Goal: Task Accomplishment & Management: Complete application form

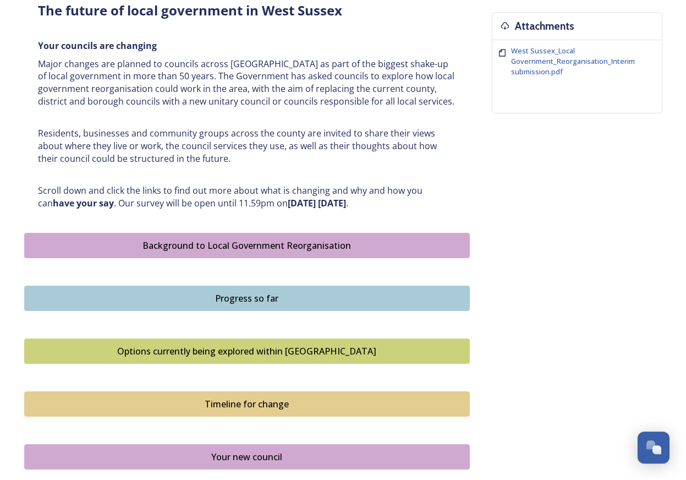
scroll to position [449, 0]
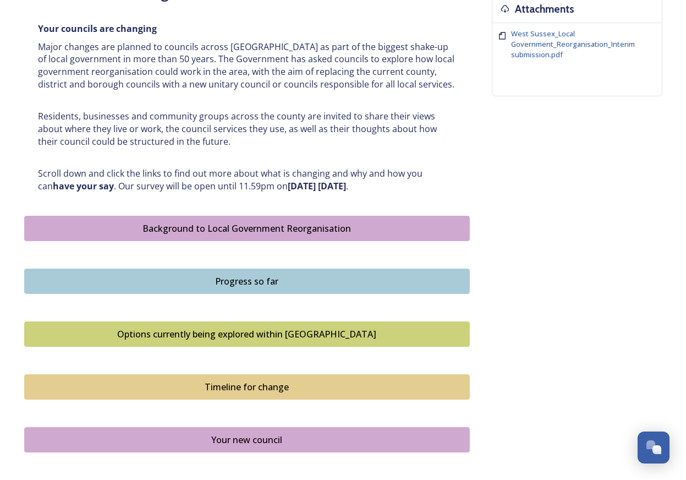
click at [187, 224] on div "Background to Local Government Reorganisation" at bounding box center [246, 228] width 433 height 13
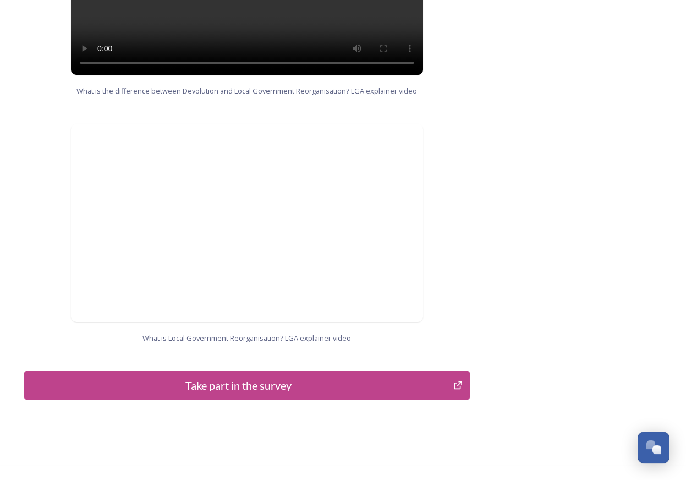
scroll to position [1066, 0]
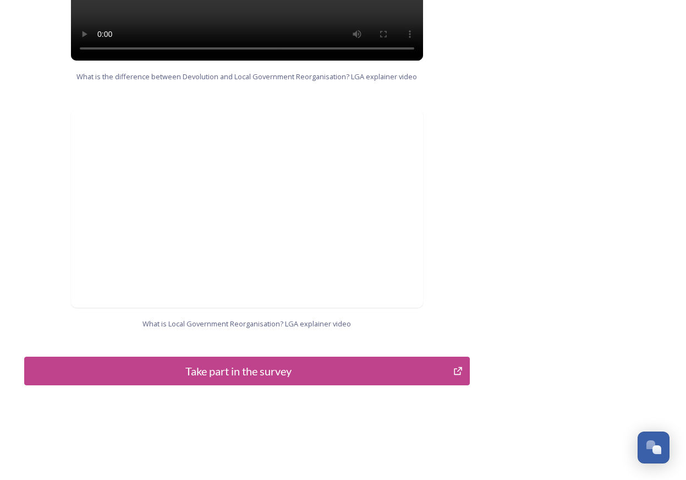
click at [252, 362] on div "Take part in the survey" at bounding box center [238, 370] width 417 height 16
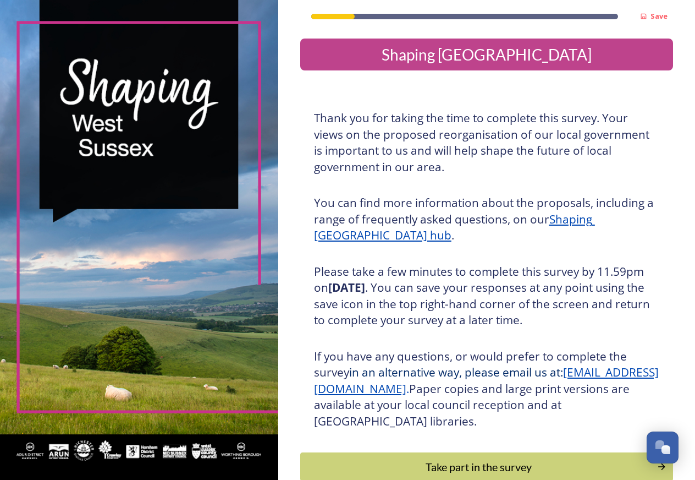
click at [459, 458] on button "Take part in the survey" at bounding box center [486, 466] width 373 height 29
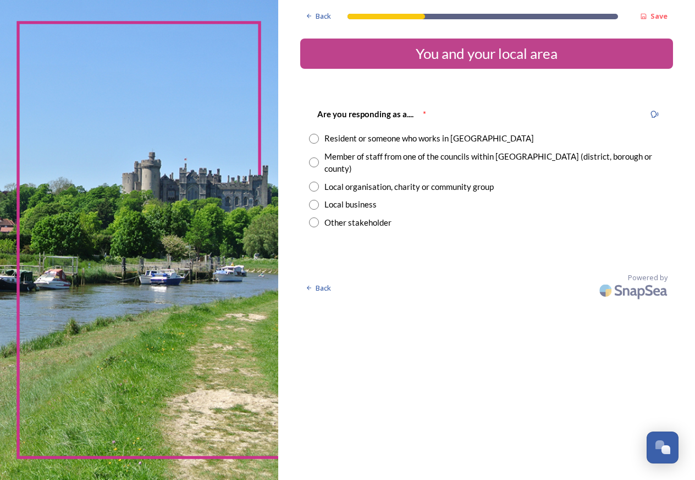
click at [312, 139] on input "radio" at bounding box center [314, 139] width 10 height 10
radio input "true"
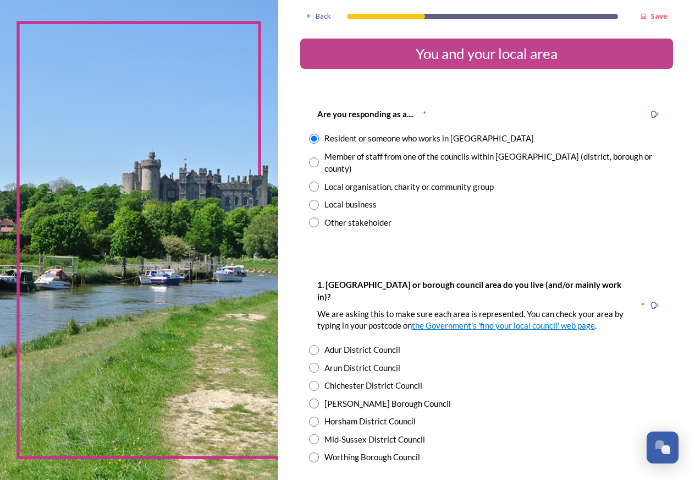
click at [315, 181] on input "radio" at bounding box center [314, 186] width 10 height 10
radio input "true"
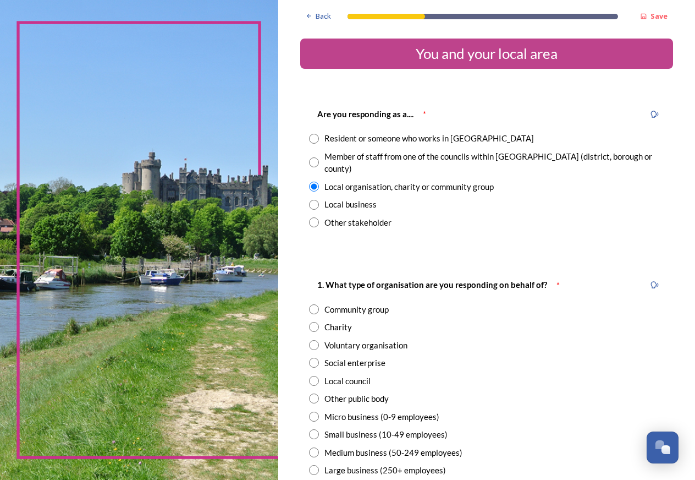
click at [312, 135] on input "radio" at bounding box center [314, 139] width 10 height 10
radio input "true"
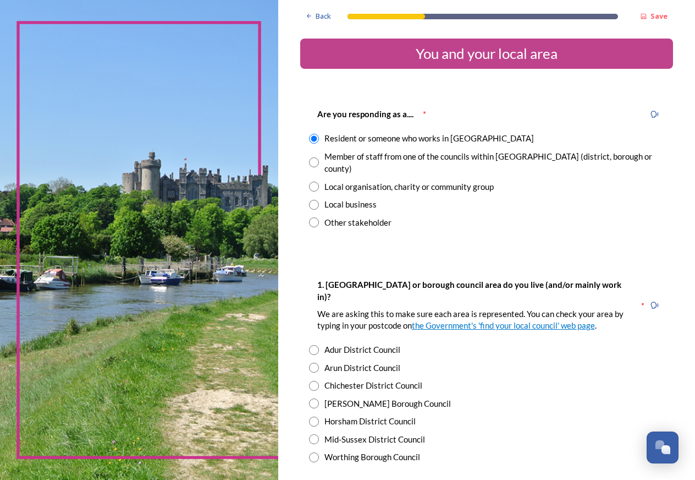
click at [315, 345] on input "radio" at bounding box center [314, 350] width 10 height 10
radio input "true"
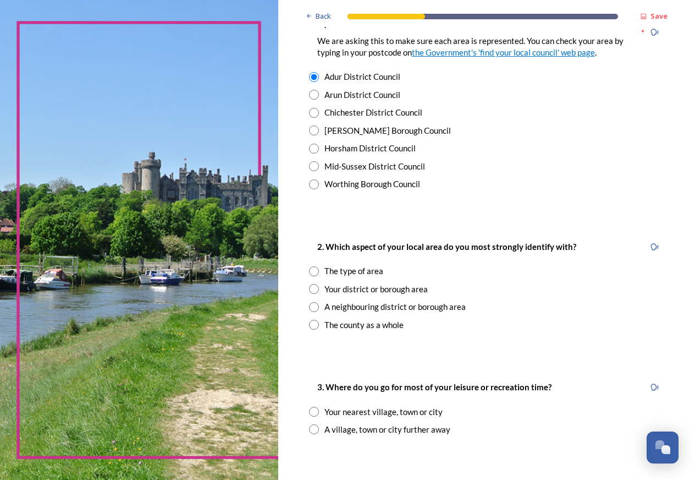
scroll to position [277, 0]
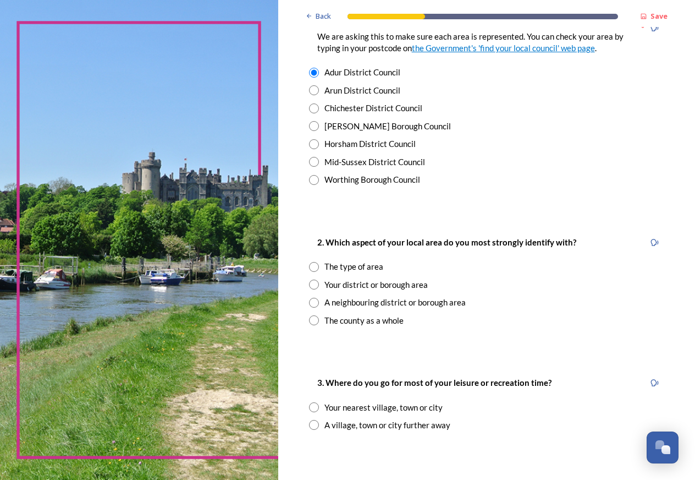
click at [317, 262] on input "radio" at bounding box center [314, 267] width 10 height 10
radio input "true"
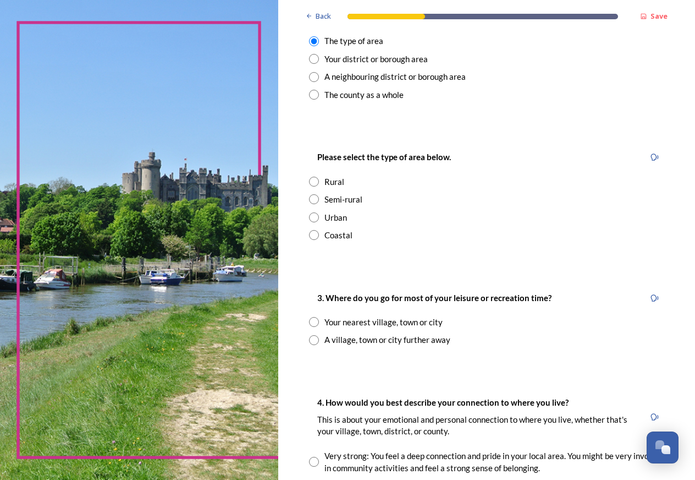
scroll to position [485, 0]
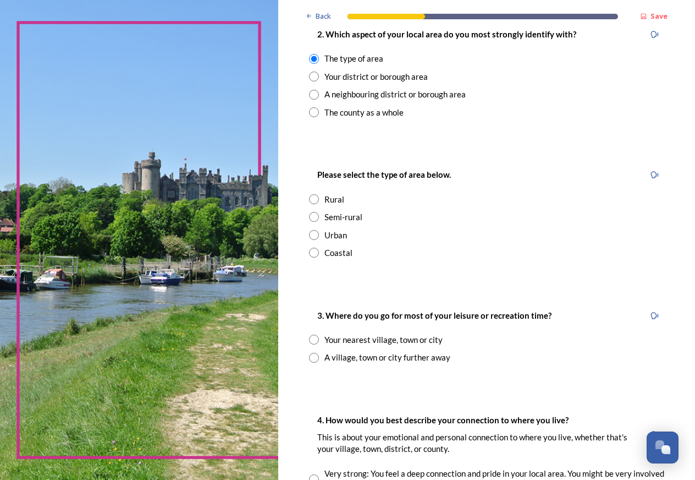
click at [312, 247] on input "radio" at bounding box center [314, 252] width 10 height 10
radio input "true"
click at [316, 352] on input "radio" at bounding box center [314, 357] width 10 height 10
radio input "true"
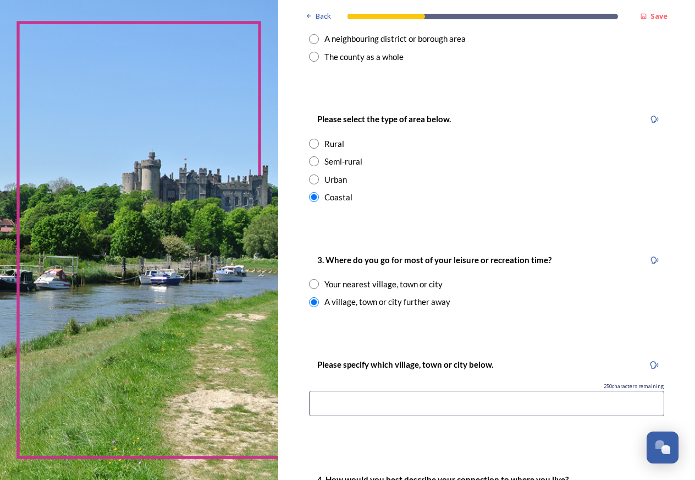
scroll to position [554, 0]
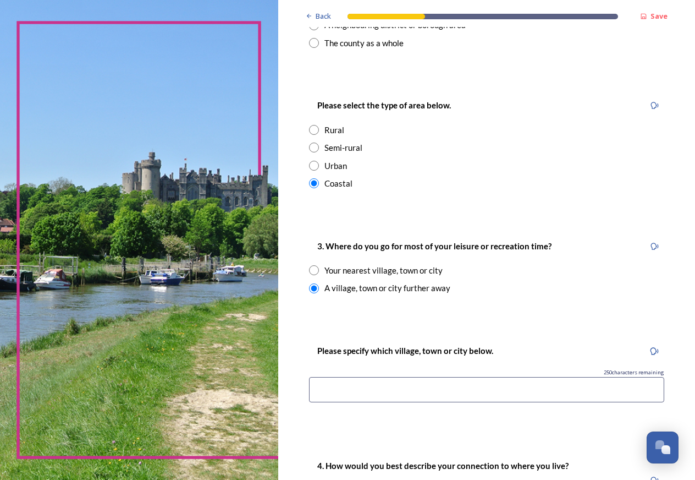
click at [314, 265] on input "radio" at bounding box center [314, 270] width 10 height 10
radio input "true"
click at [315, 377] on input at bounding box center [486, 389] width 355 height 25
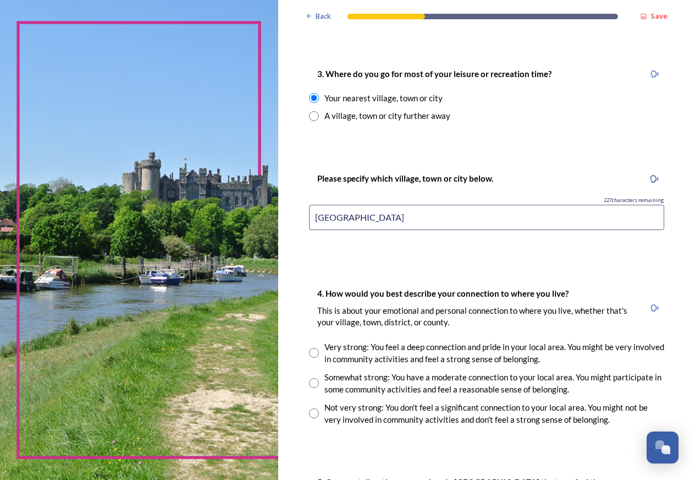
scroll to position [901, 0]
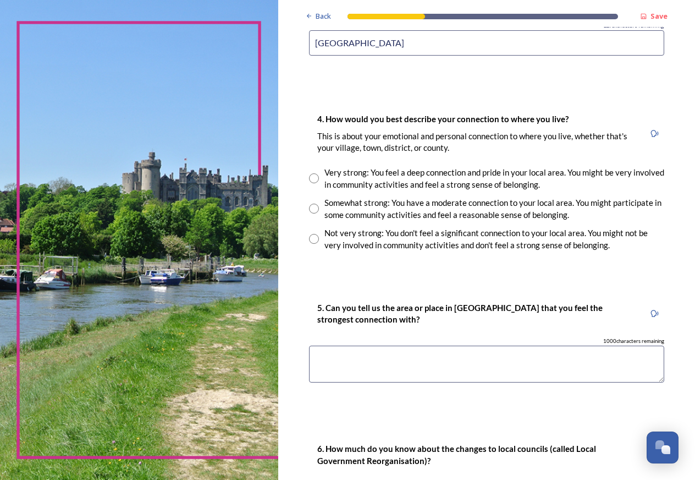
type input "[GEOGRAPHIC_DATA]"
click at [312, 173] on input "radio" at bounding box center [314, 178] width 10 height 10
radio input "true"
click at [314, 345] on textarea at bounding box center [486, 363] width 355 height 37
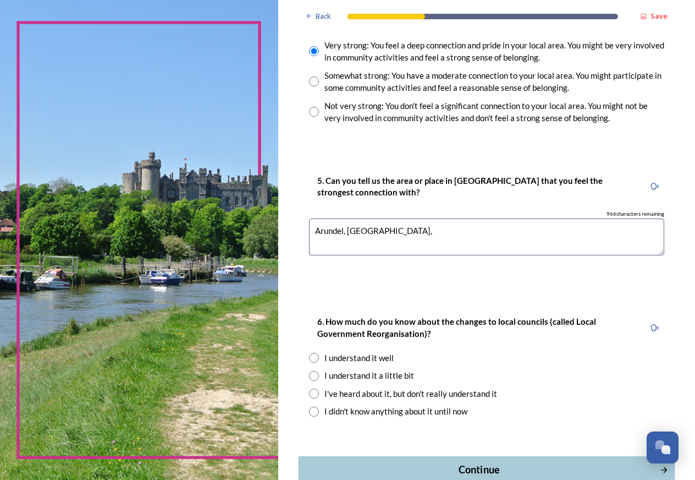
scroll to position [1069, 0]
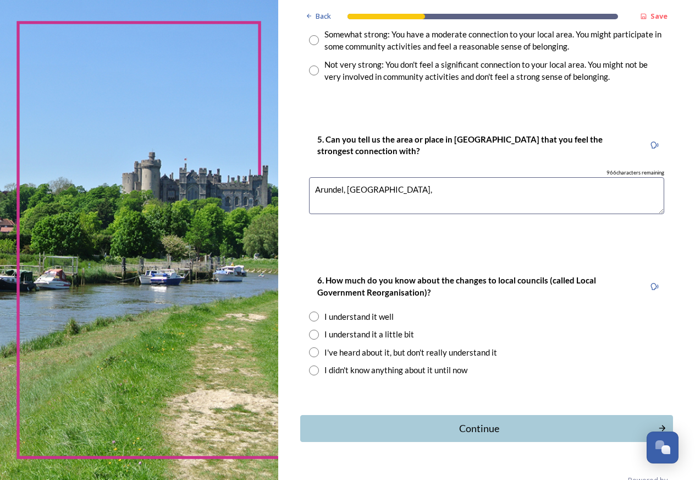
type textarea "Arundel, [GEOGRAPHIC_DATA],"
click at [315, 329] on input "radio" at bounding box center [314, 334] width 10 height 10
radio input "true"
click at [658, 423] on icon "Continue" at bounding box center [662, 428] width 9 height 10
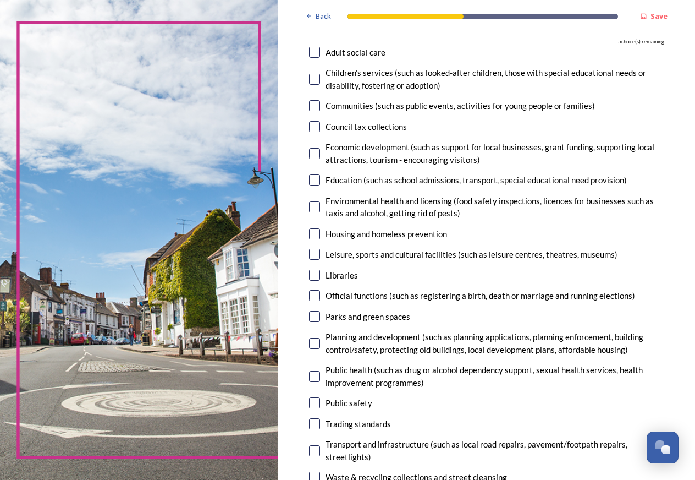
scroll to position [139, 0]
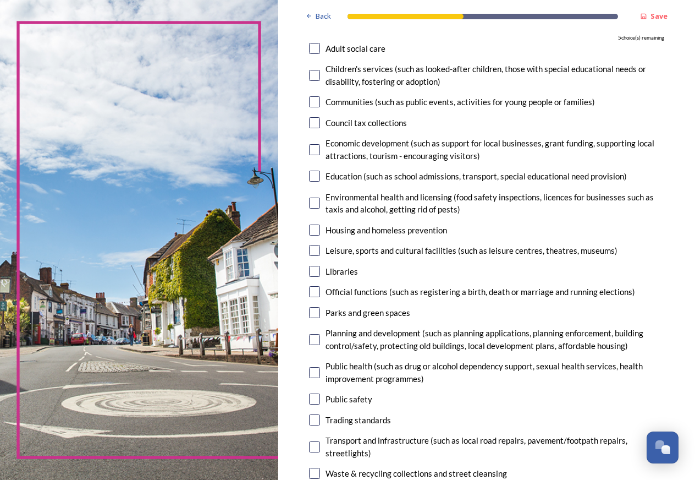
click at [319, 228] on input "checkbox" at bounding box center [314, 229] width 11 height 11
checkbox input "true"
click at [313, 332] on div "Planning and development (such as planning applications, planning enforcement, …" at bounding box center [486, 339] width 355 height 25
checkbox input "true"
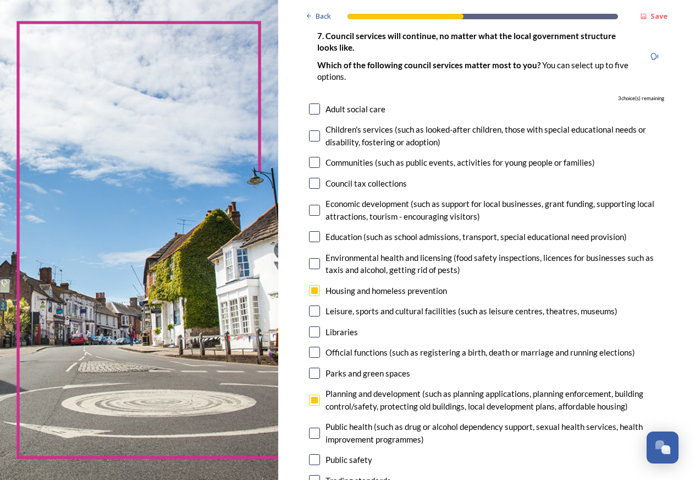
scroll to position [69, 0]
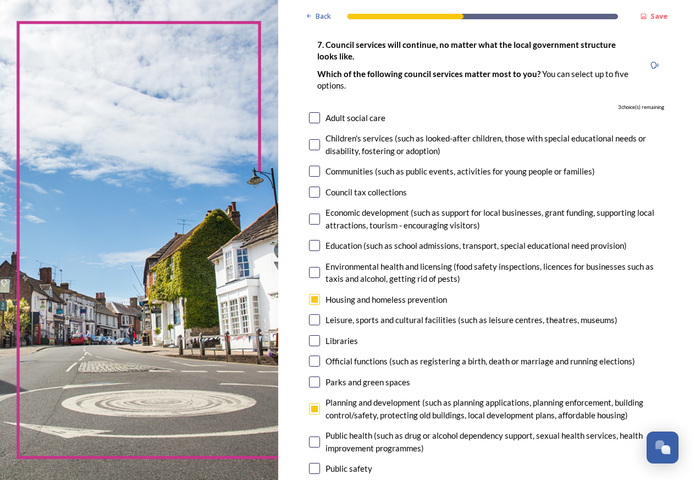
click at [316, 245] on input "checkbox" at bounding box center [314, 245] width 11 height 11
checkbox input "true"
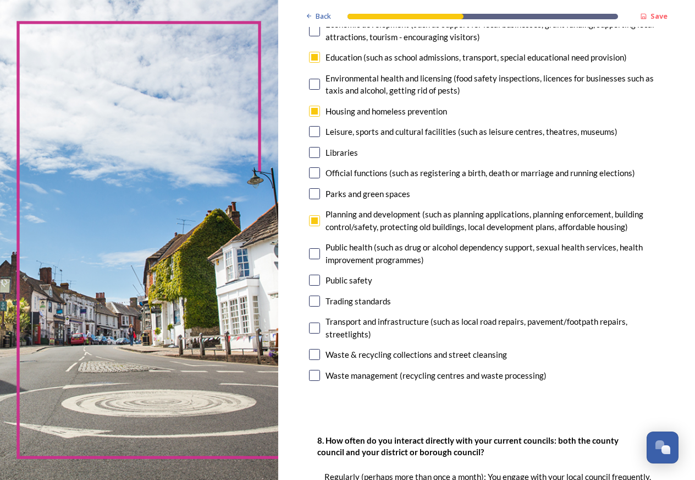
scroll to position [277, 0]
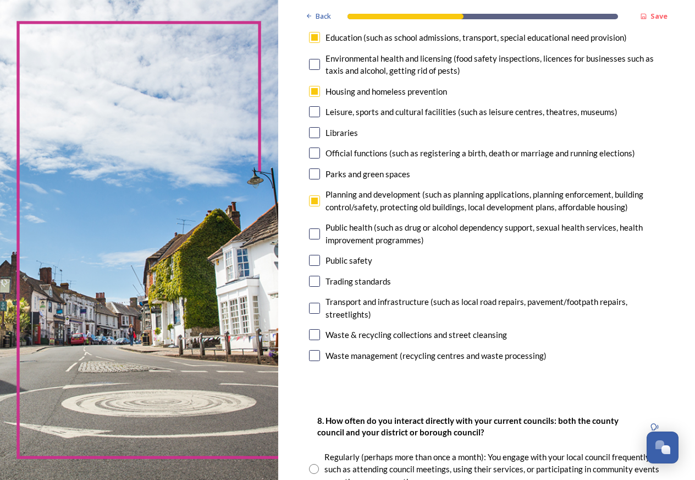
click at [313, 351] on input "checkbox" at bounding box center [314, 355] width 11 height 11
checkbox input "true"
click at [312, 306] on input "checkbox" at bounding box center [314, 307] width 11 height 11
checkbox input "true"
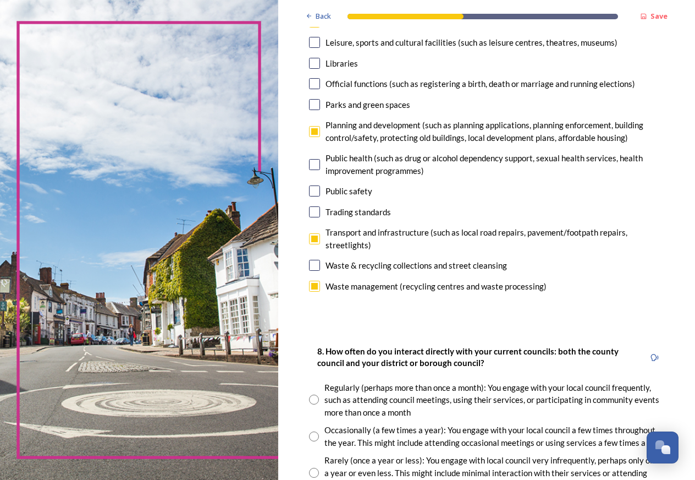
scroll to position [485, 0]
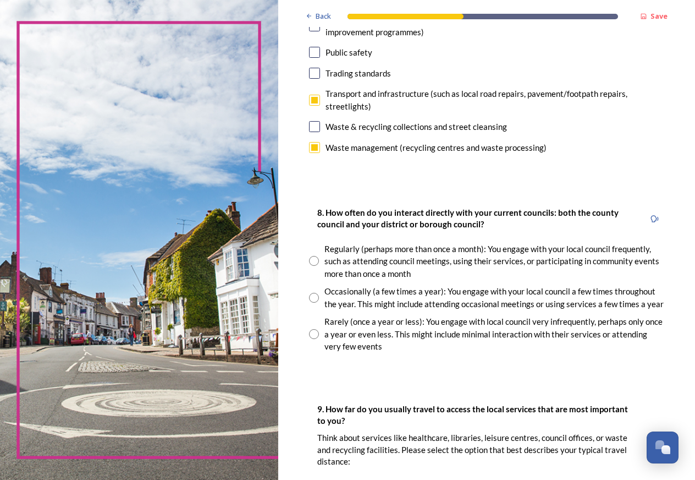
click at [317, 259] on input "radio" at bounding box center [314, 261] width 10 height 10
radio input "true"
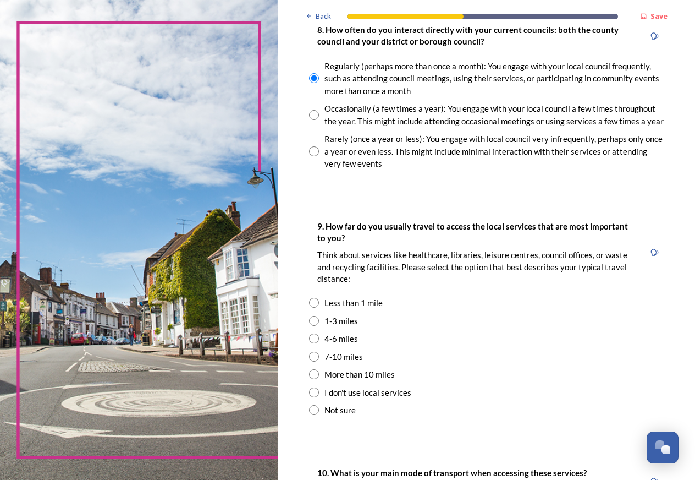
scroll to position [693, 0]
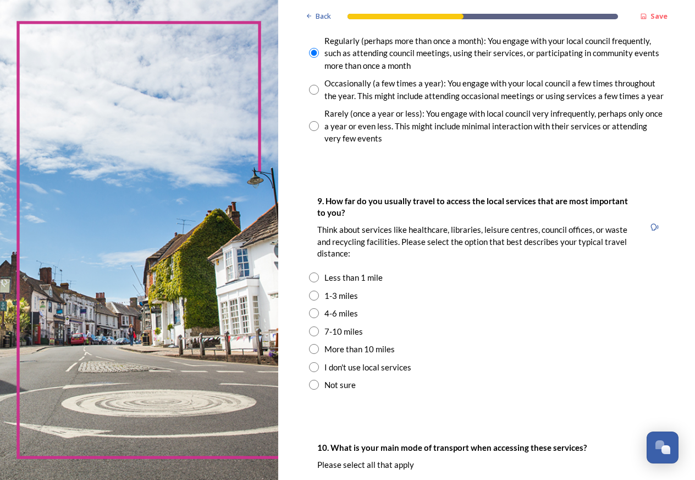
click at [317, 300] on input "radio" at bounding box center [314, 295] width 10 height 10
radio input "true"
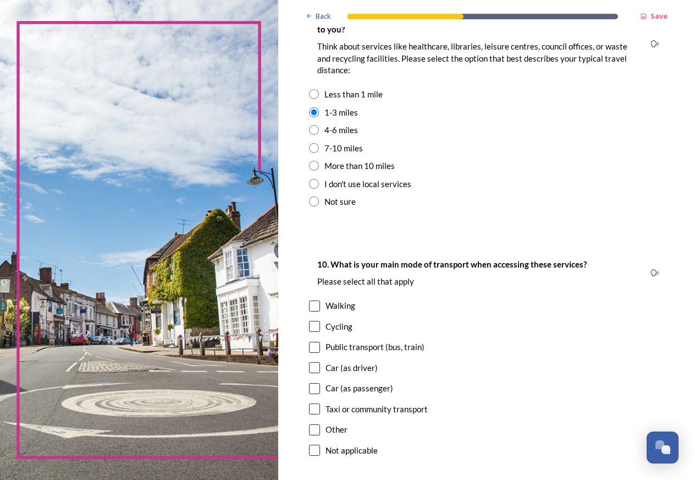
scroll to position [901, 0]
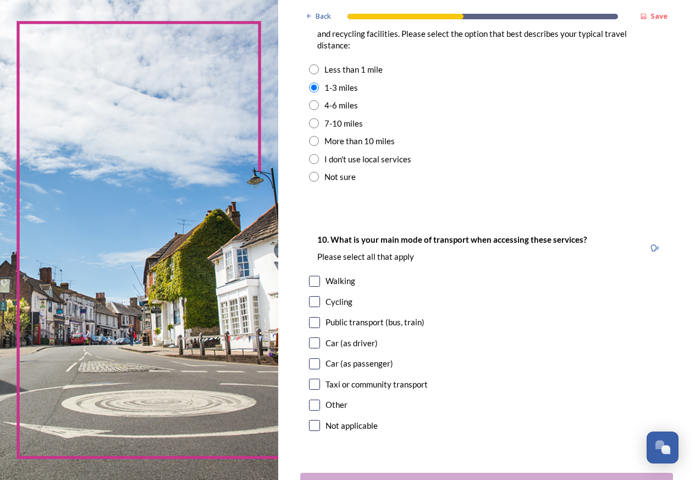
click at [317, 348] on input "checkbox" at bounding box center [314, 342] width 11 height 11
checkbox input "true"
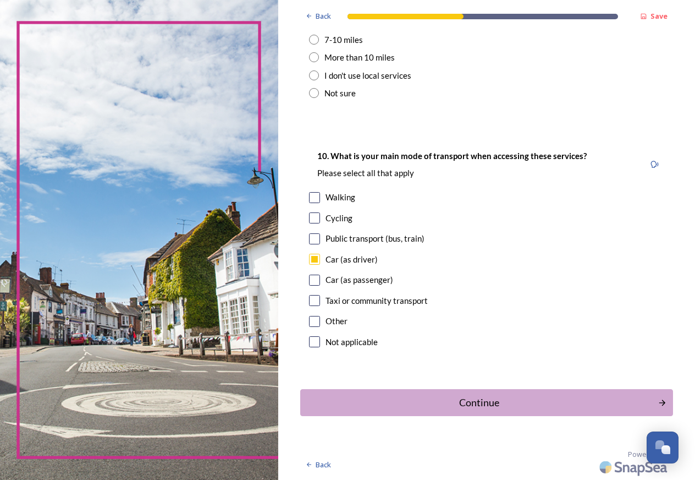
scroll to position [997, 0]
click at [659, 398] on icon "Continue" at bounding box center [663, 403] width 9 height 10
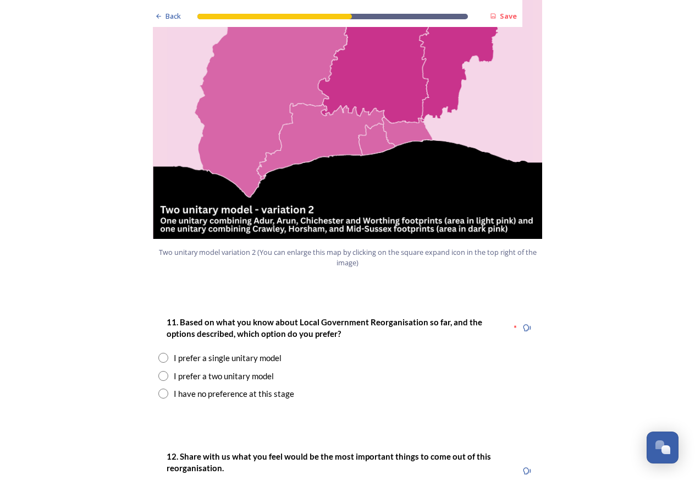
scroll to position [1247, 0]
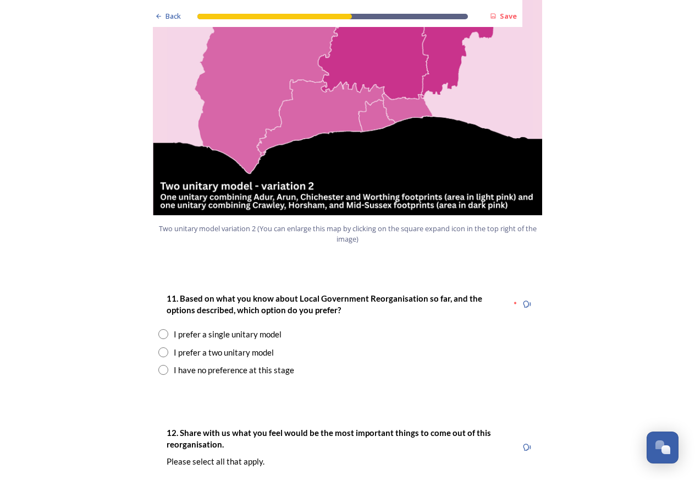
click at [158, 347] on input "radio" at bounding box center [163, 352] width 10 height 10
radio input "true"
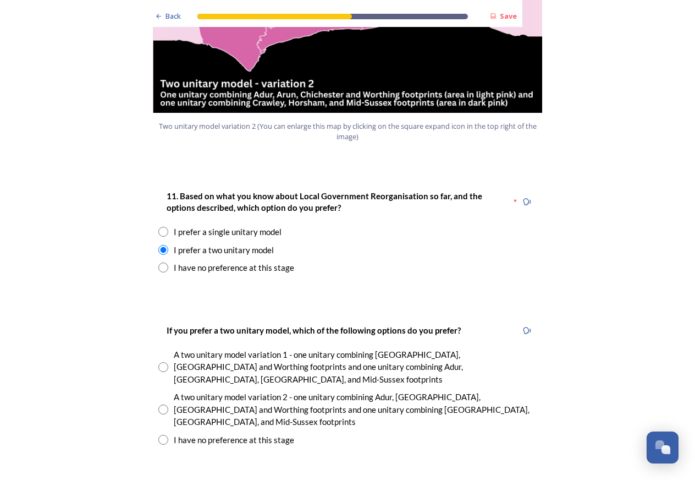
scroll to position [1455, 0]
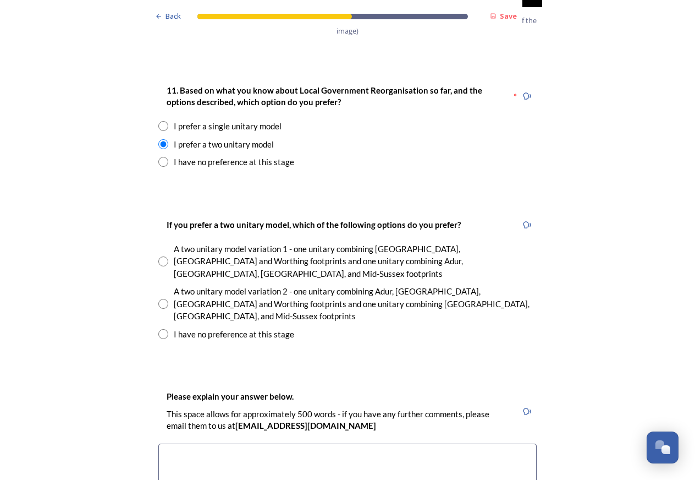
click at [158, 329] on input "radio" at bounding box center [163, 334] width 10 height 10
radio input "true"
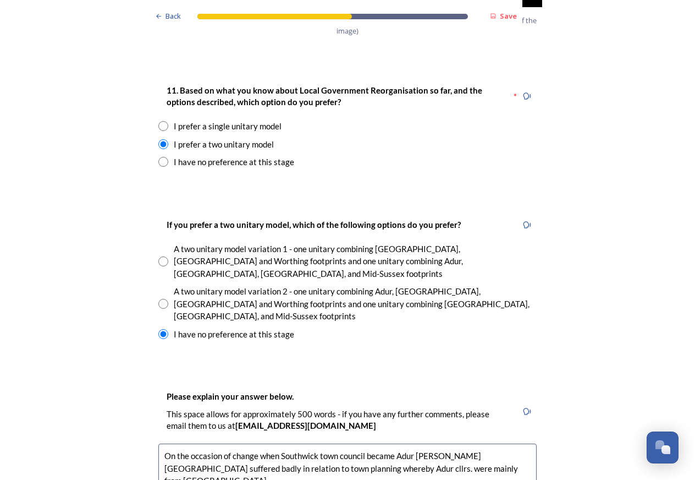
drag, startPoint x: 475, startPoint y: 411, endPoint x: 561, endPoint y: 475, distance: 107.0
drag, startPoint x: 451, startPoint y: 424, endPoint x: 490, endPoint y: 446, distance: 44.3
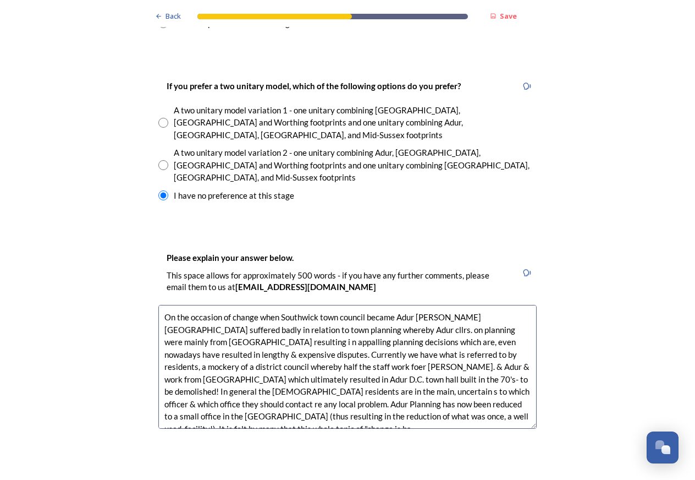
scroll to position [6, 0]
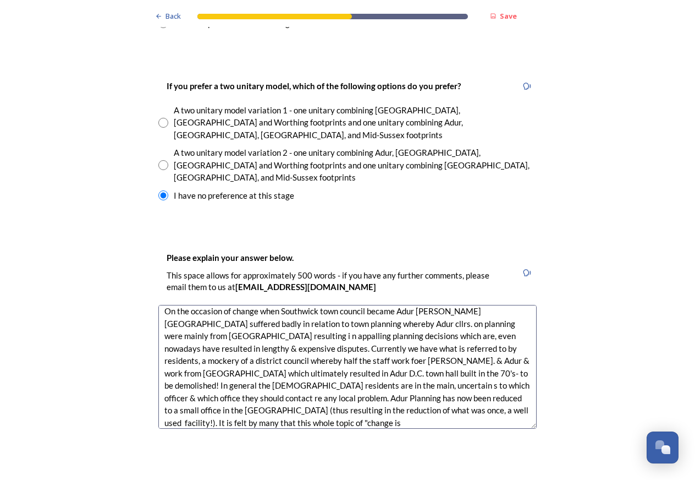
click at [269, 363] on textarea "On the occasion of change when Southwick town council became Adur [PERSON_NAME]…" at bounding box center [347, 367] width 378 height 124
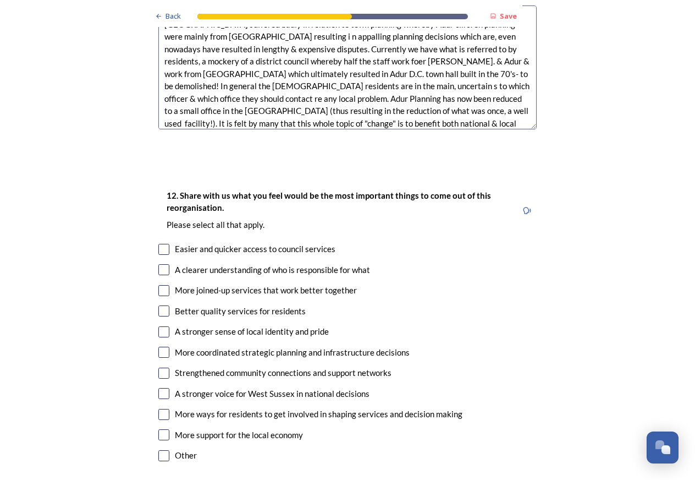
scroll to position [1871, 0]
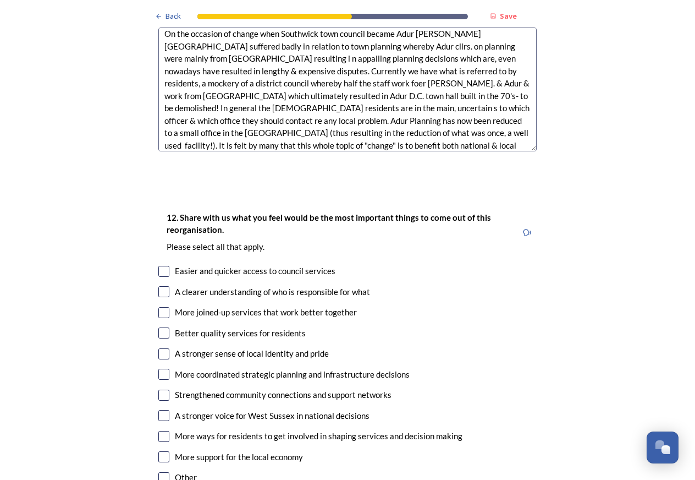
type textarea "On the occasion of change when Southwick town council became Adur [PERSON_NAME]…"
click at [158, 472] on input "checkbox" at bounding box center [163, 477] width 11 height 11
checkbox input "true"
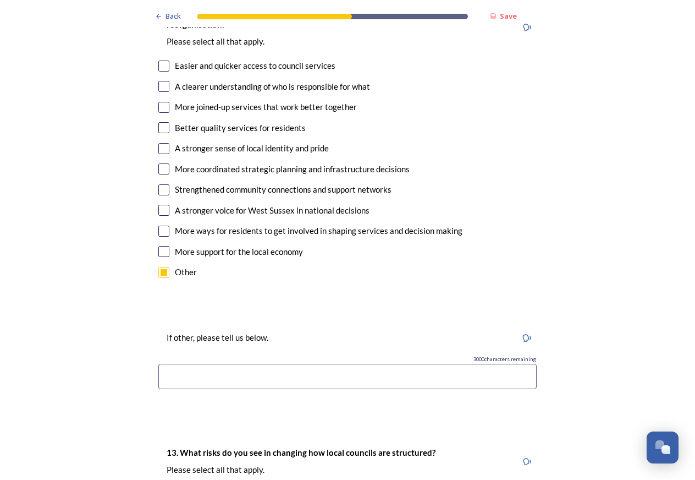
scroll to position [2079, 0]
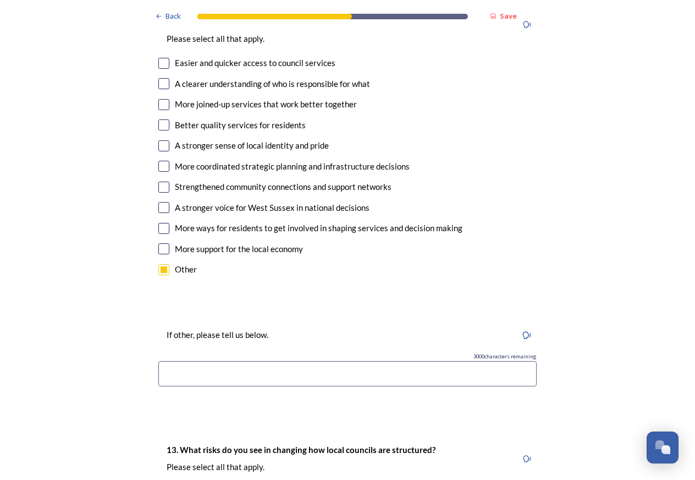
drag, startPoint x: 186, startPoint y: 313, endPoint x: 195, endPoint y: 312, distance: 8.4
click at [192, 361] on input at bounding box center [347, 373] width 378 height 25
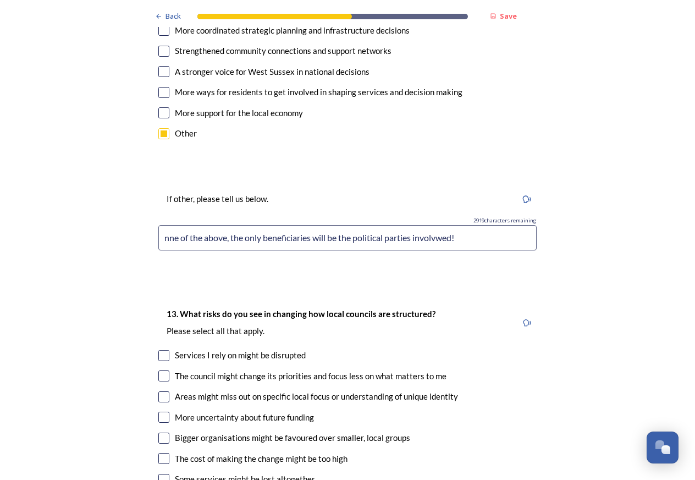
scroll to position [2217, 0]
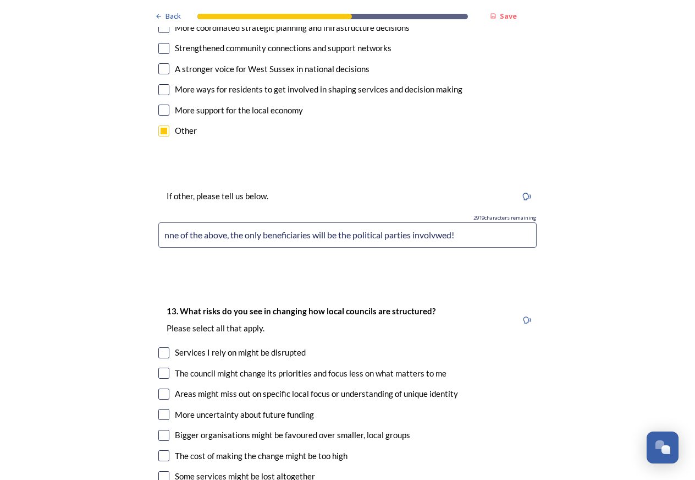
type input "nne of the above, the only beneficiaries will be the political parties involvwe…"
click at [163, 367] on input "checkbox" at bounding box center [163, 372] width 11 height 11
checkbox input "true"
click at [161, 388] on input "checkbox" at bounding box center [163, 393] width 11 height 11
checkbox input "true"
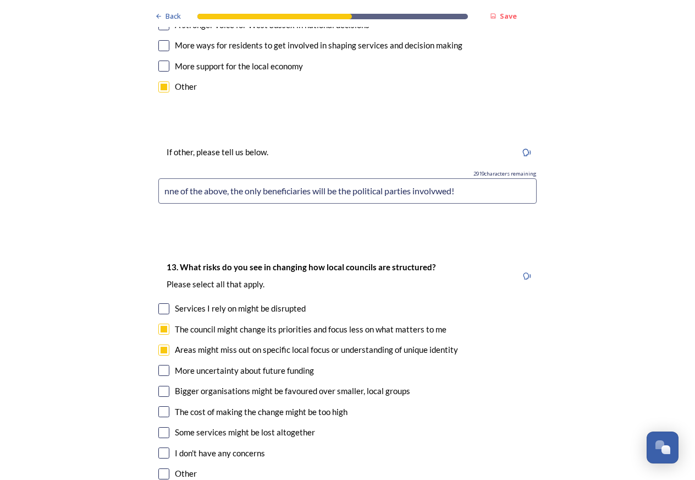
scroll to position [2286, 0]
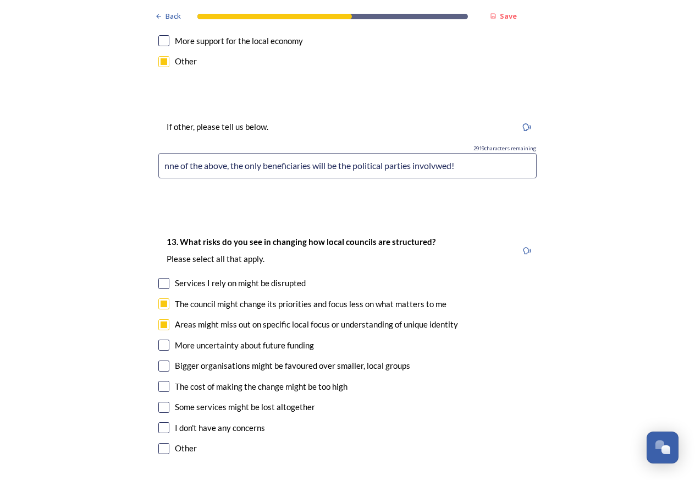
click at [161, 401] on input "checkbox" at bounding box center [163, 406] width 11 height 11
checkbox input "true"
click at [159, 360] on input "checkbox" at bounding box center [163, 365] width 11 height 11
checkbox input "true"
click at [161, 380] on div "The cost of making the change might be too high" at bounding box center [347, 386] width 378 height 13
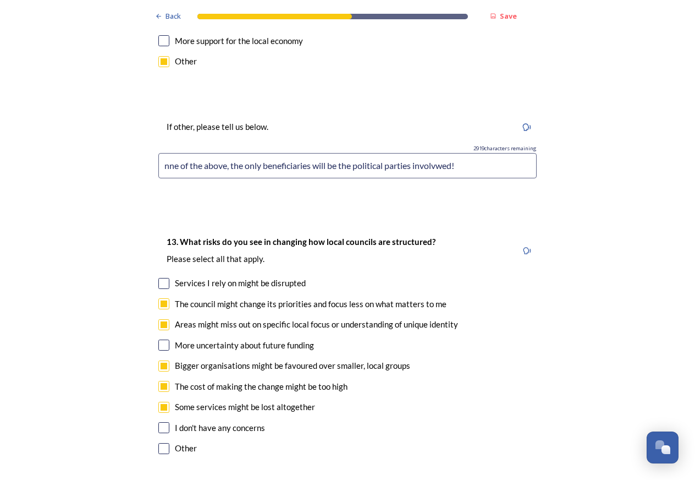
checkbox input "true"
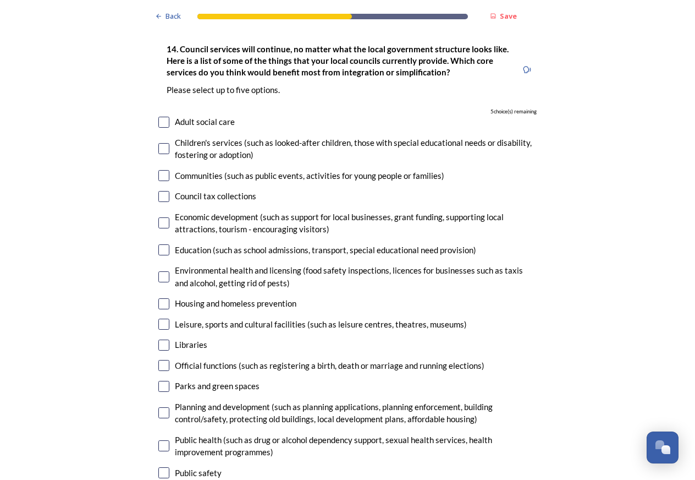
scroll to position [2772, 0]
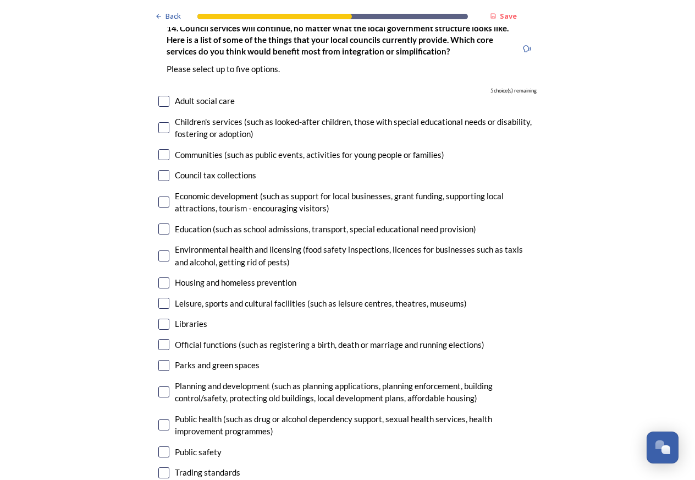
drag, startPoint x: 160, startPoint y: 283, endPoint x: 161, endPoint y: 297, distance: 14.3
click at [161, 339] on input "checkbox" at bounding box center [163, 344] width 11 height 11
checkbox input "true"
click at [164, 360] on input "checkbox" at bounding box center [163, 365] width 11 height 11
checkbox input "true"
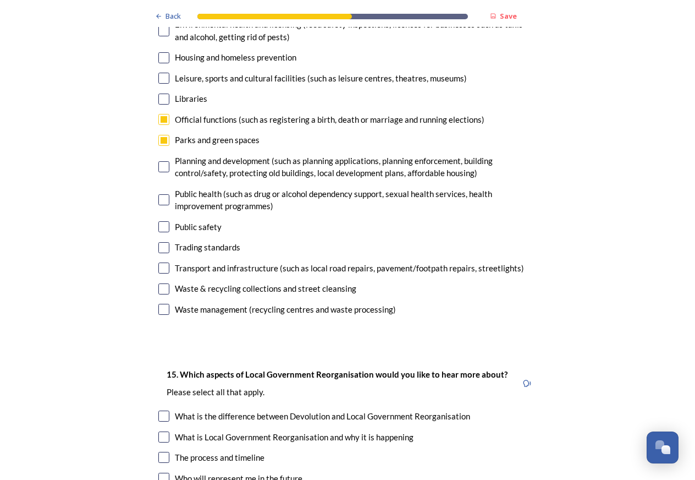
scroll to position [3049, 0]
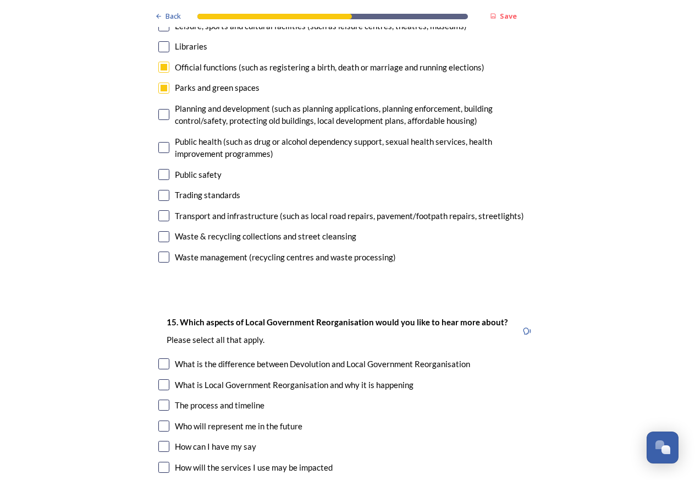
click at [163, 379] on input "checkbox" at bounding box center [163, 384] width 11 height 11
checkbox input "true"
click at [159, 420] on input "checkbox" at bounding box center [163, 425] width 11 height 11
checkbox input "true"
click at [162, 440] on input "checkbox" at bounding box center [163, 445] width 11 height 11
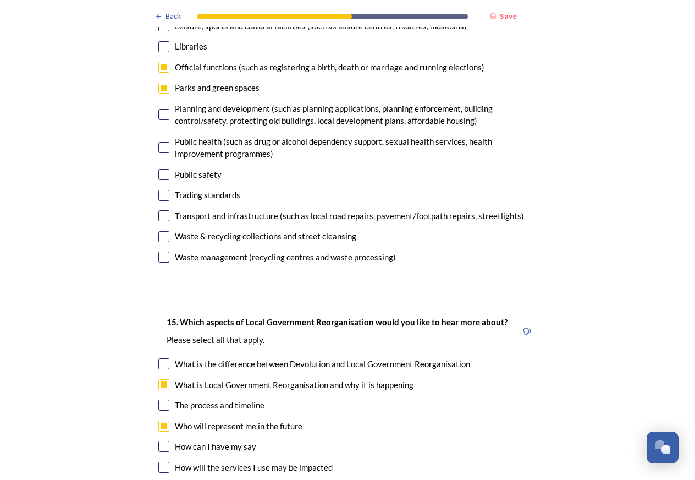
checkbox input "true"
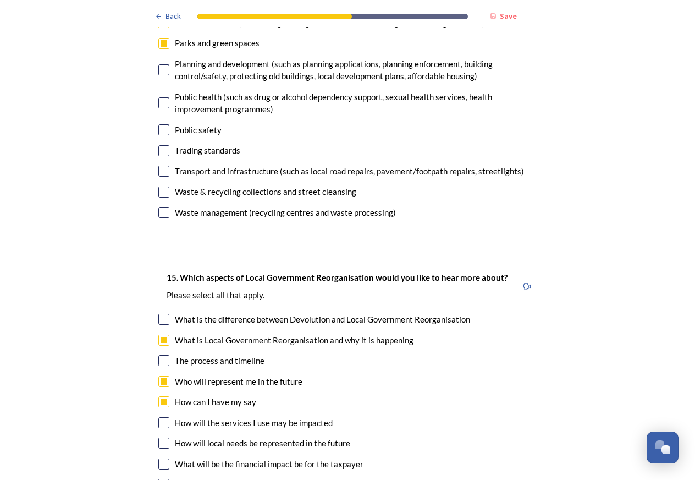
scroll to position [3118, 0]
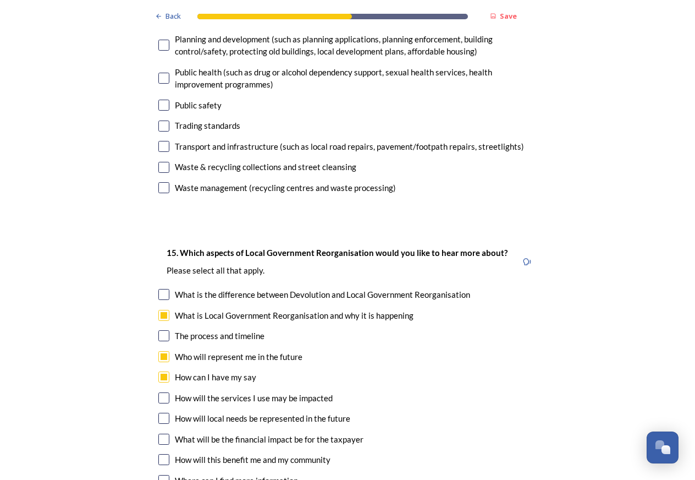
click at [166, 392] on div "How will the services I use may be impacted" at bounding box center [347, 398] width 378 height 13
checkbox input "true"
click at [165, 412] on div "How will local needs be represented in the future" at bounding box center [347, 418] width 378 height 13
checkbox input "true"
click at [162, 433] on input "checkbox" at bounding box center [163, 438] width 11 height 11
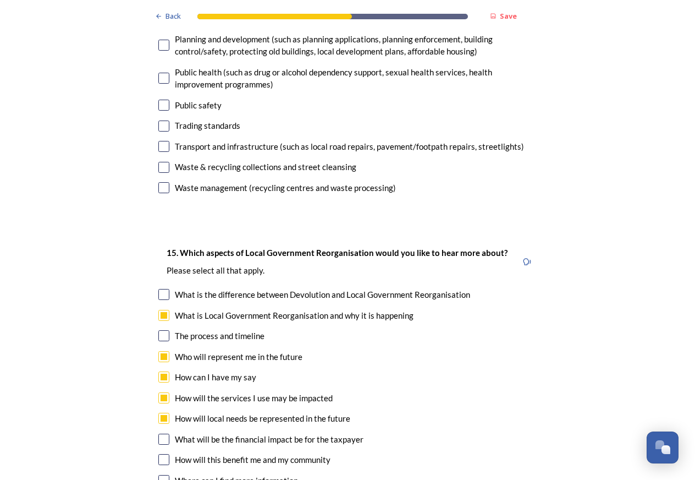
checkbox input "true"
click at [169, 329] on div "The process and timeline" at bounding box center [347, 335] width 378 height 13
checkbox input "true"
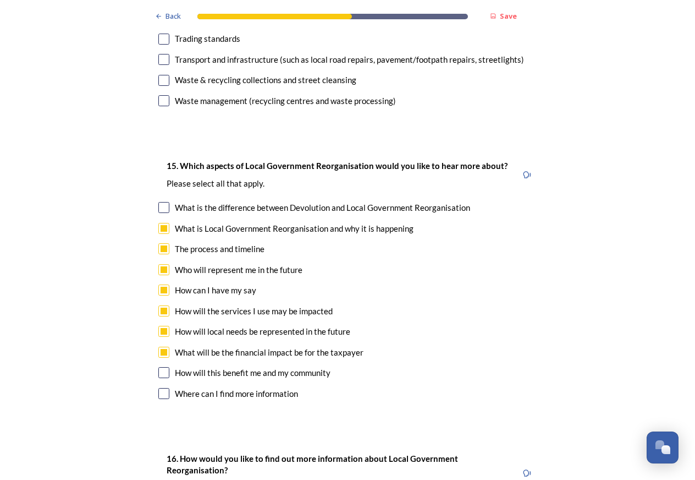
scroll to position [3326, 0]
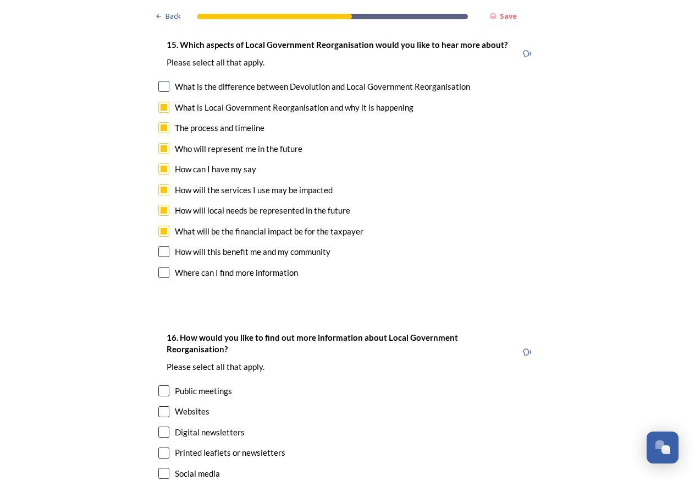
click at [167, 387] on div "16. How would you like to find out more information about Local Government Reor…" at bounding box center [348, 416] width 396 height 194
click at [165, 446] on div "Printed leaflets or newsletters" at bounding box center [347, 452] width 378 height 13
checkbox input "true"
click at [164, 406] on input "checkbox" at bounding box center [163, 411] width 11 height 11
checkbox input "true"
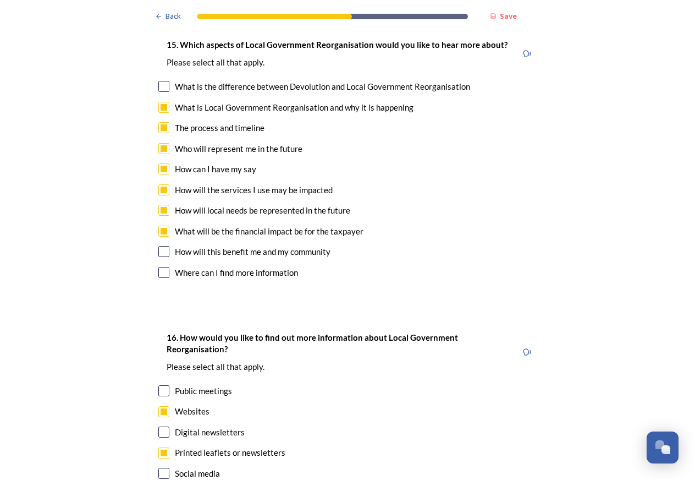
scroll to position [3395, 0]
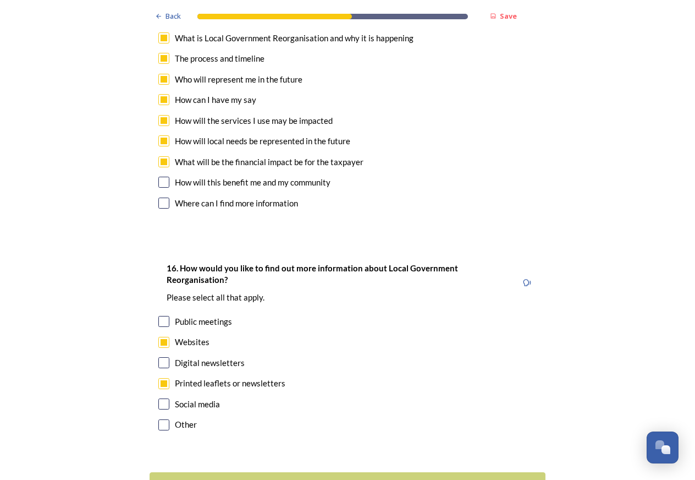
click at [163, 419] on input "checkbox" at bounding box center [163, 424] width 11 height 11
checkbox input "true"
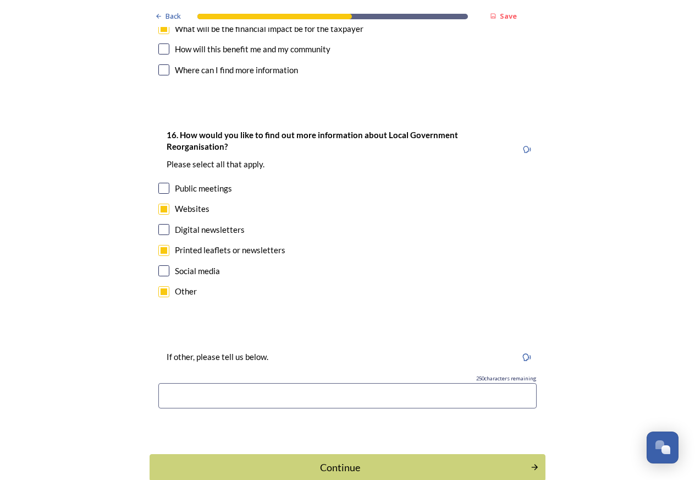
scroll to position [3534, 0]
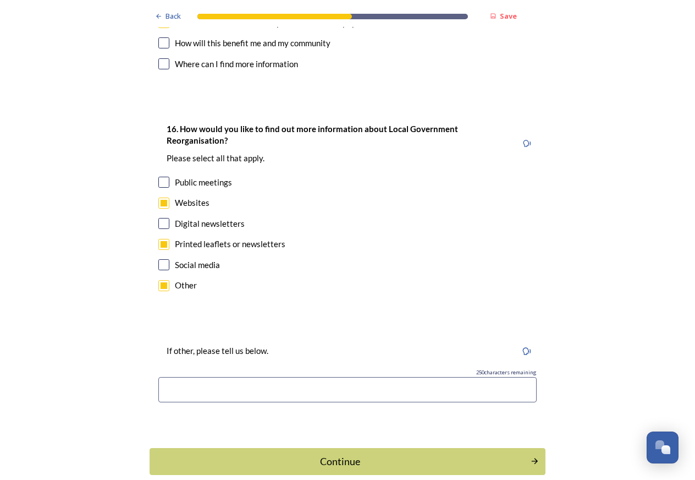
click at [168, 377] on input at bounding box center [347, 389] width 378 height 25
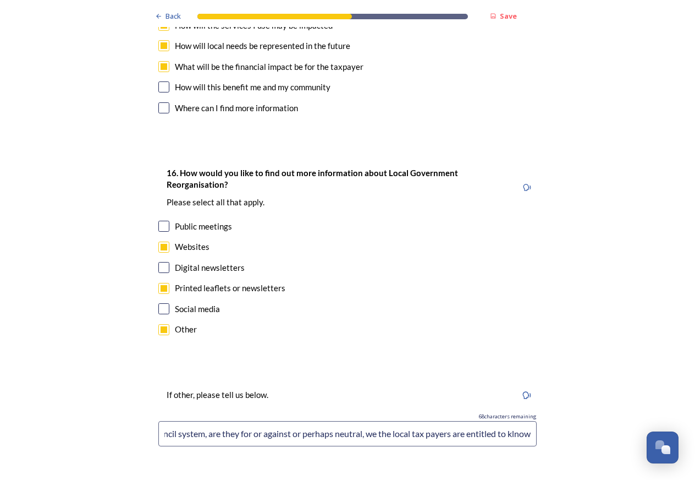
scroll to position [3465, 0]
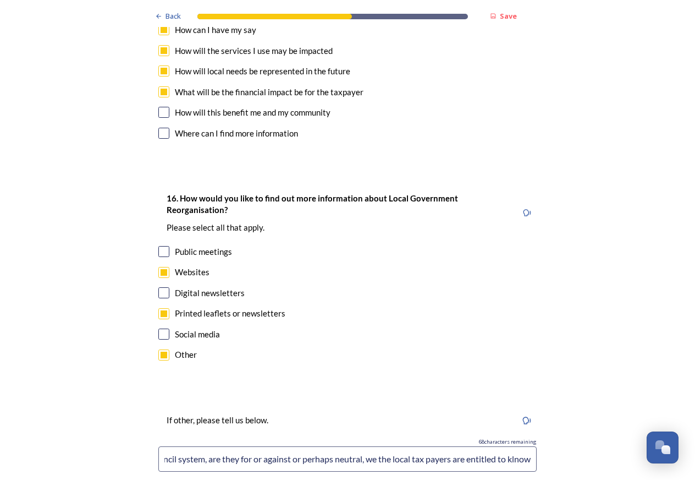
click at [511, 446] on input "it is essential to hear what the personnel currently employed by the current co…" at bounding box center [347, 458] width 378 height 25
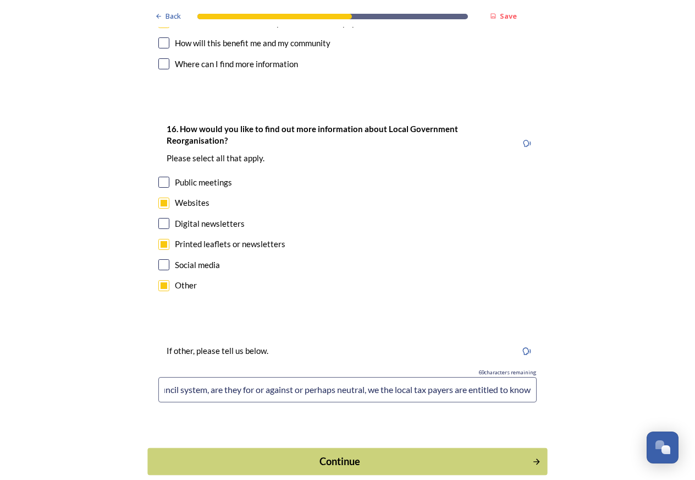
type input "it is essential to hear what the personnel currently employed by the current co…"
click at [532, 456] on icon "Continue" at bounding box center [536, 461] width 9 height 10
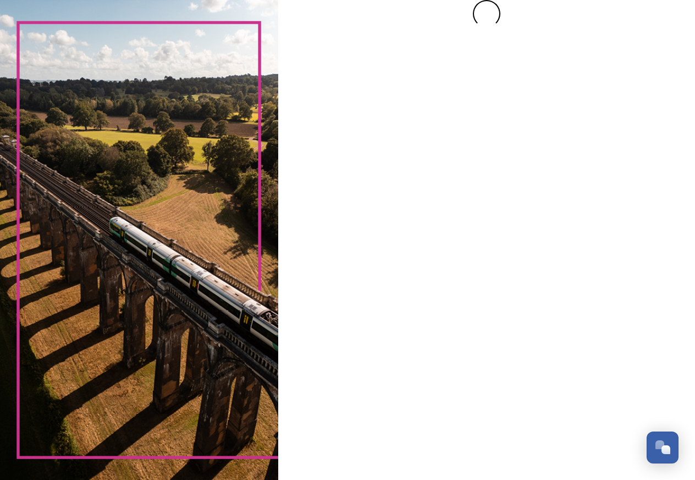
scroll to position [0, 0]
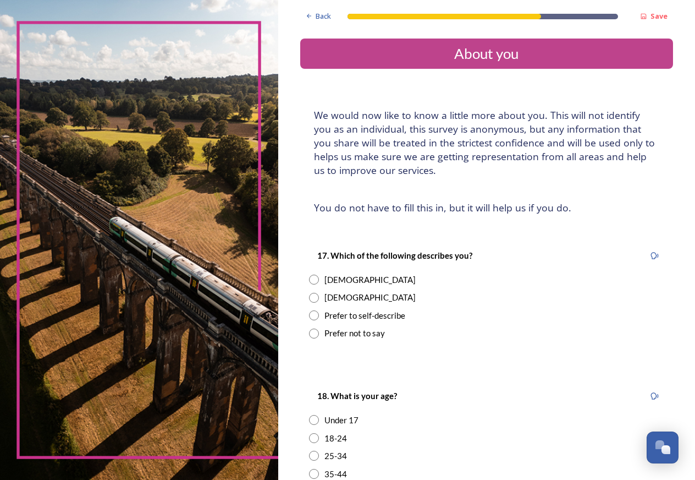
click at [315, 279] on input "radio" at bounding box center [314, 279] width 10 height 10
radio input "true"
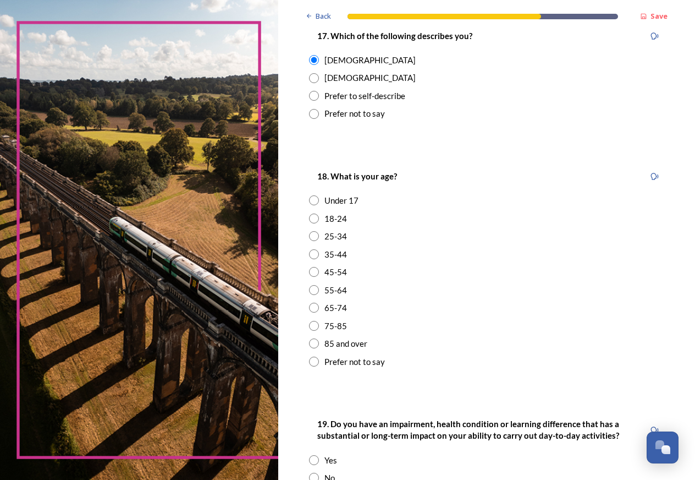
scroll to position [277, 0]
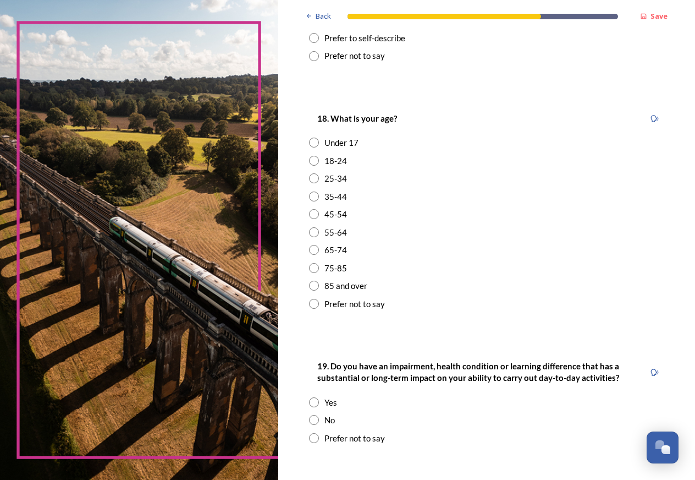
click at [313, 306] on input "radio" at bounding box center [314, 304] width 10 height 10
radio input "true"
drag, startPoint x: 313, startPoint y: 400, endPoint x: 331, endPoint y: 413, distance: 21.7
click at [313, 400] on input "radio" at bounding box center [314, 402] width 10 height 10
radio input "true"
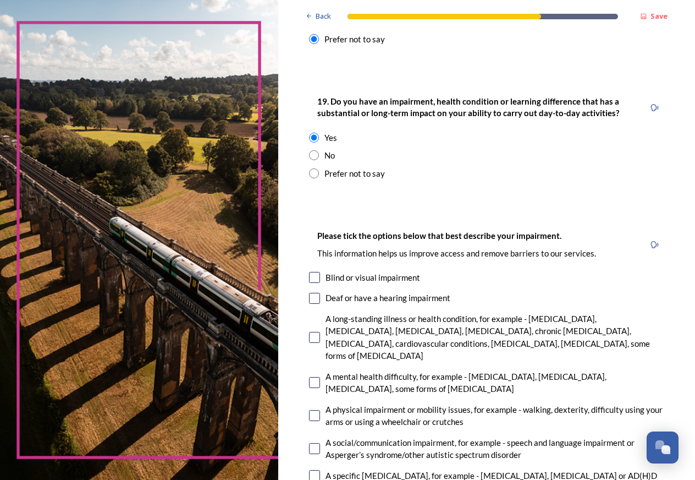
scroll to position [554, 0]
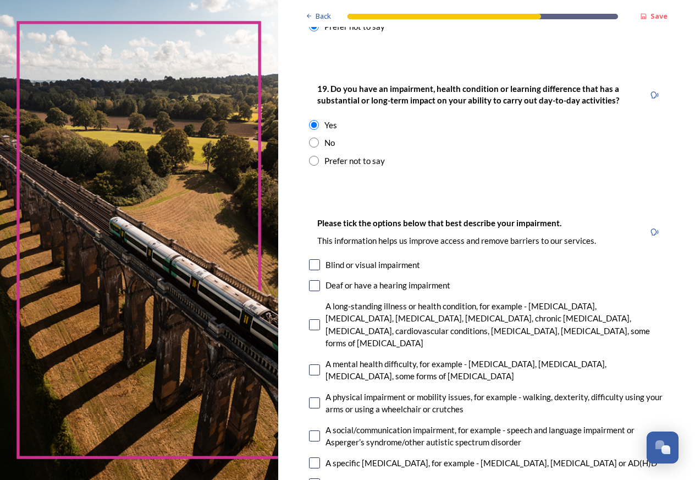
drag, startPoint x: 325, startPoint y: 379, endPoint x: 332, endPoint y: 381, distance: 7.2
click at [328, 390] on div "A physical impairment or mobility issues, for example - walking, dexterity, dif…" at bounding box center [486, 402] width 355 height 25
checkbox input "true"
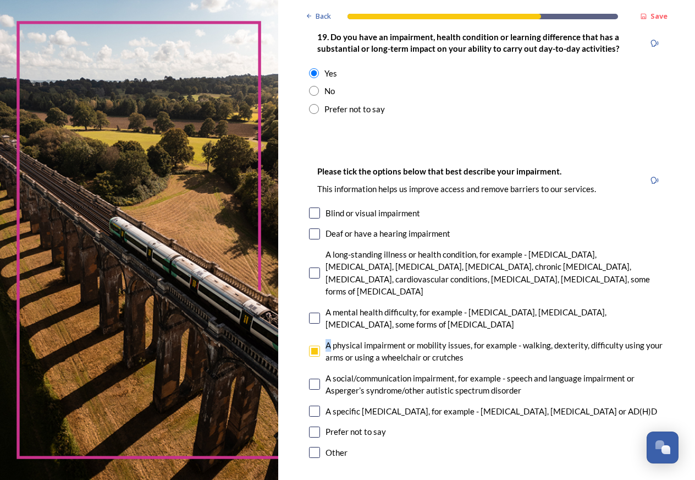
scroll to position [693, 0]
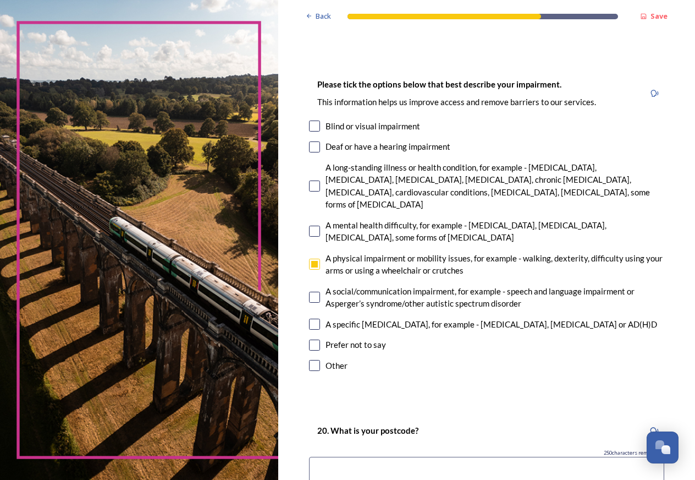
click at [473, 367] on div "Please tick the options below that best describe your impairment. This informat…" at bounding box center [486, 226] width 373 height 318
click at [392, 456] on input at bounding box center [486, 468] width 355 height 25
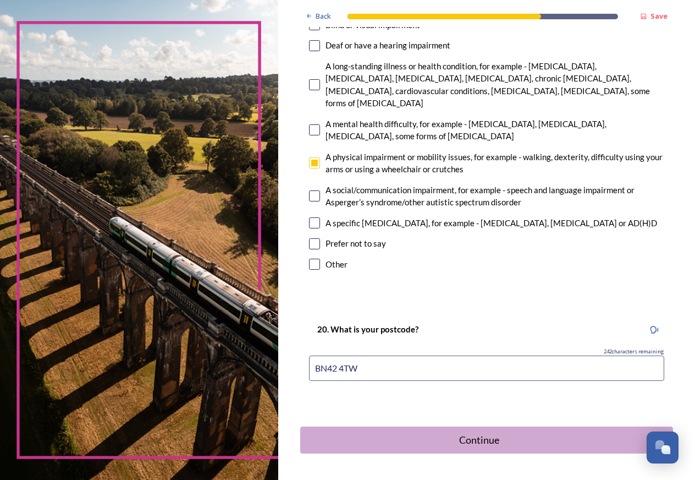
scroll to position [819, 0]
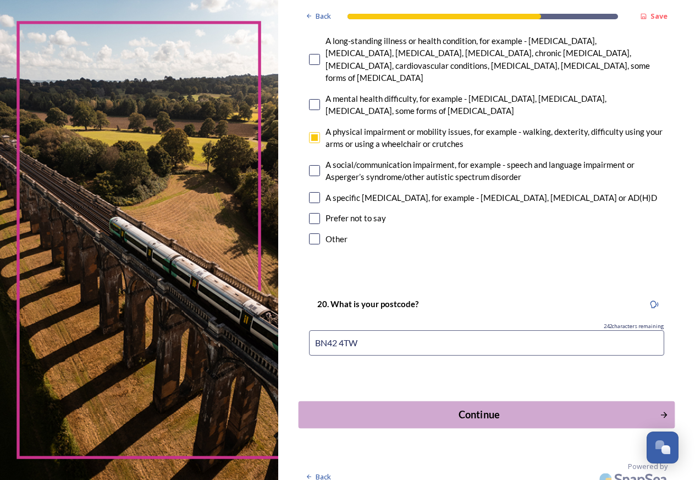
type input "BN42 4TW"
click at [495, 401] on button "Continue" at bounding box center [486, 414] width 377 height 27
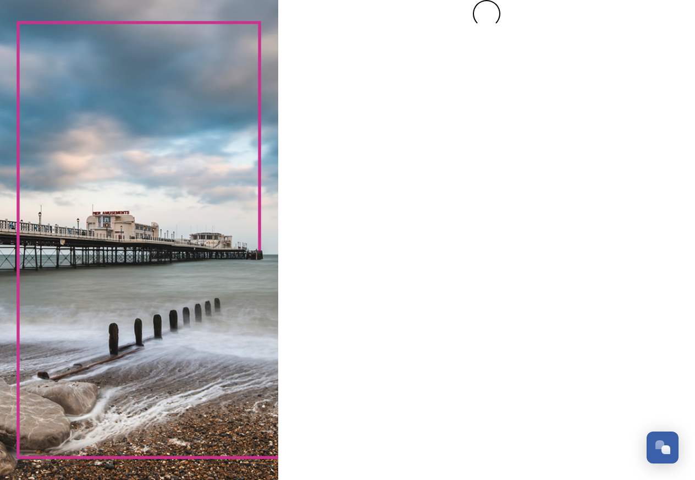
scroll to position [0, 0]
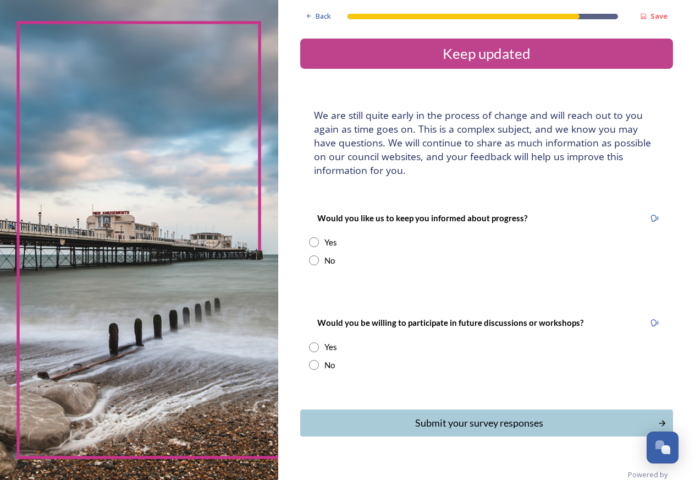
click at [314, 239] on input "radio" at bounding box center [314, 242] width 10 height 10
radio input "true"
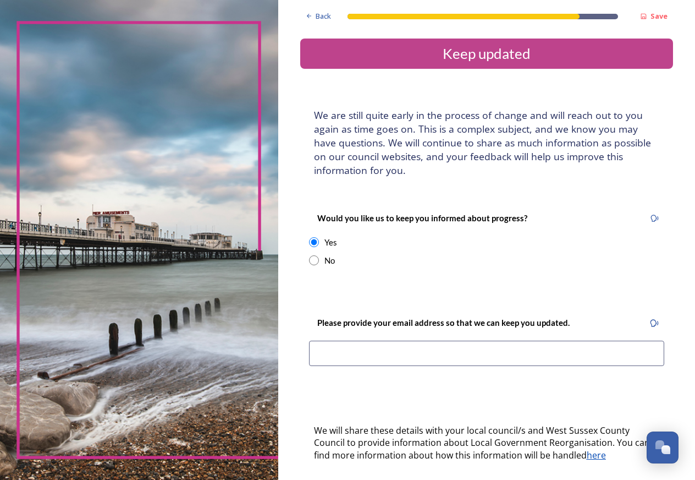
click at [354, 351] on input at bounding box center [486, 352] width 355 height 25
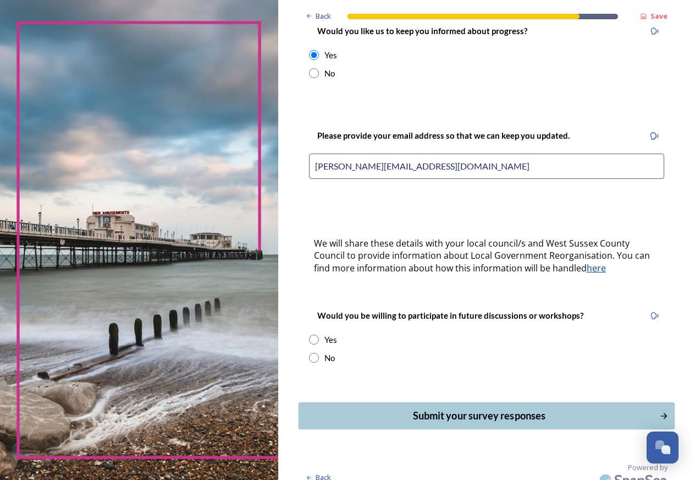
scroll to position [200, 0]
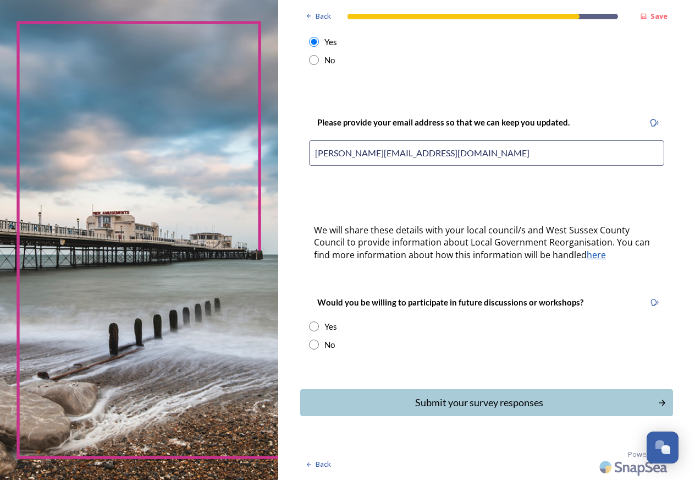
type input "[PERSON_NAME][EMAIL_ADDRESS][DOMAIN_NAME]"
drag, startPoint x: 319, startPoint y: 324, endPoint x: 317, endPoint y: 330, distance: 6.3
click at [318, 324] on div "Yes" at bounding box center [486, 326] width 355 height 13
radio input "true"
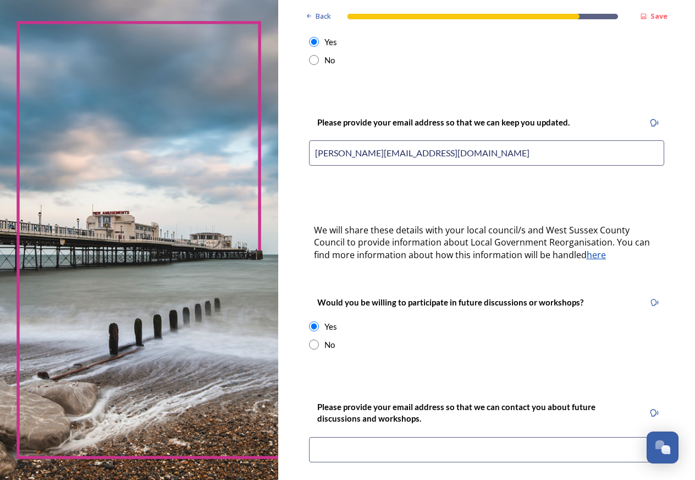
click at [388, 447] on input at bounding box center [486, 449] width 355 height 25
click at [348, 450] on input "as abovde" at bounding box center [486, 449] width 355 height 25
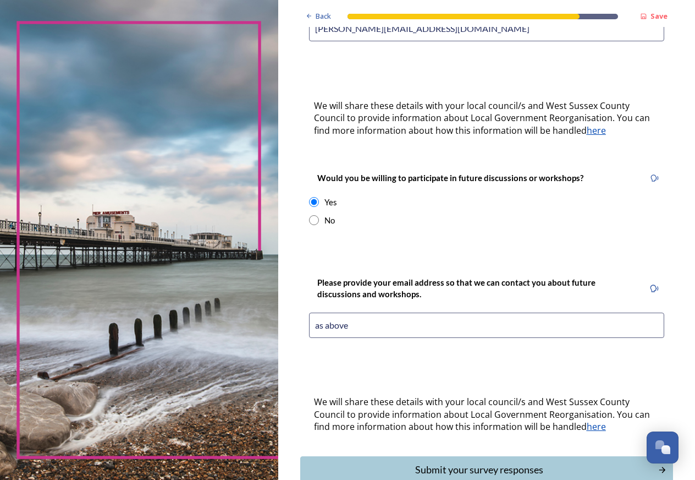
scroll to position [392, 0]
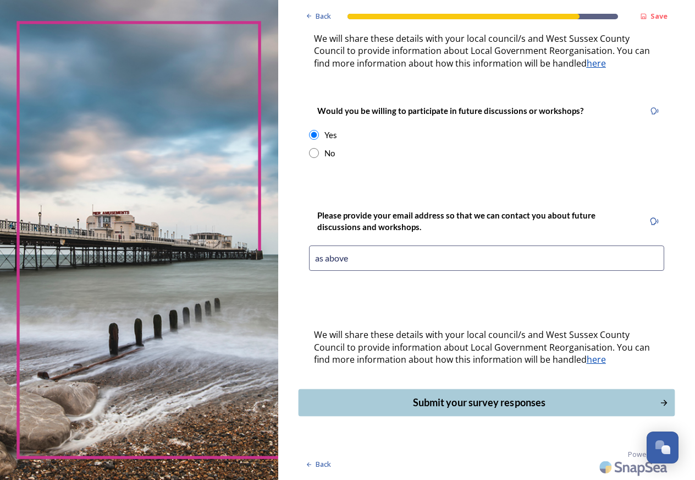
type input "as above"
click at [659, 403] on icon "Continue" at bounding box center [663, 402] width 9 height 10
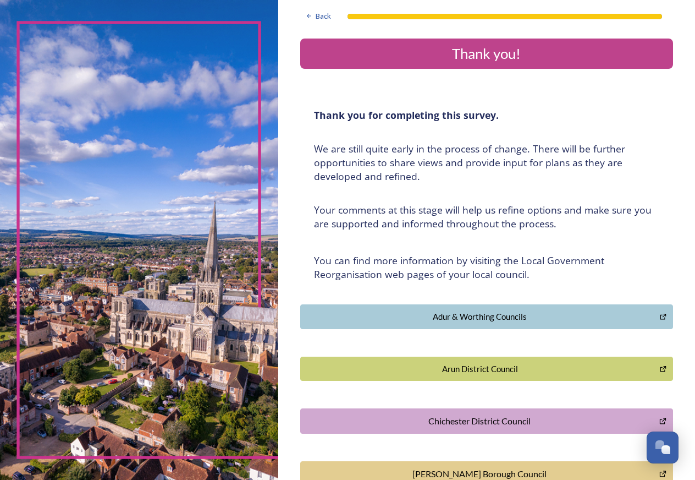
scroll to position [229, 0]
